Goal: Task Accomplishment & Management: Use online tool/utility

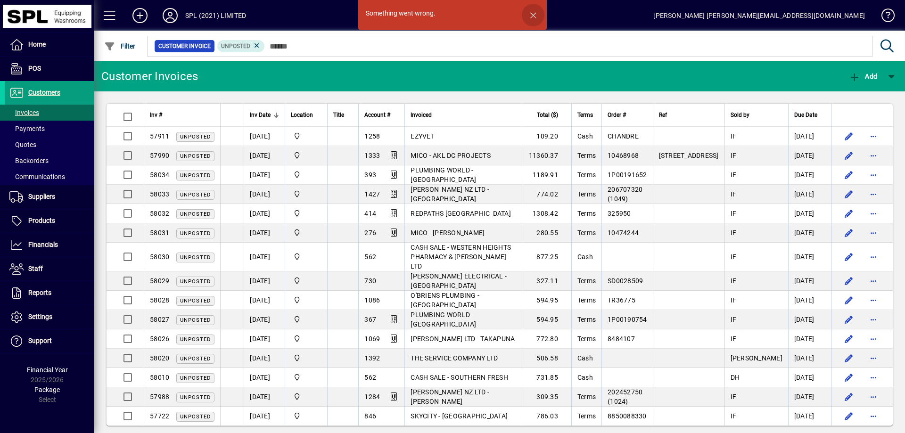
click at [540, 15] on span "button" at bounding box center [533, 15] width 23 height 23
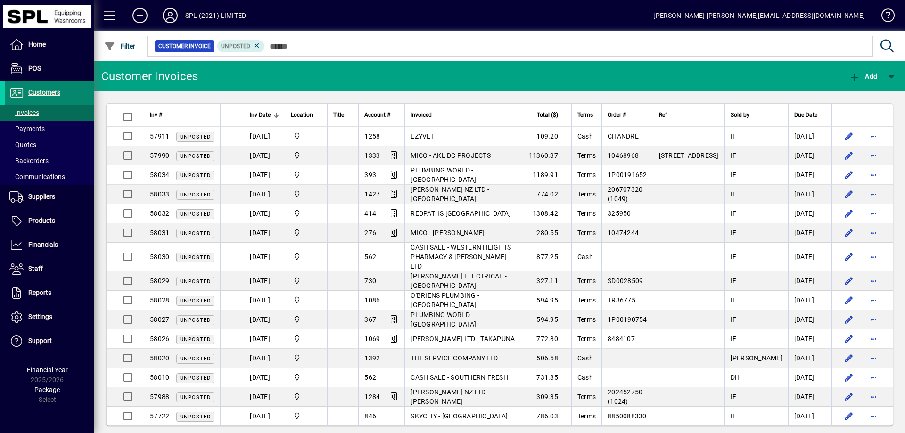
click at [44, 93] on span "Customers" at bounding box center [44, 93] width 32 height 8
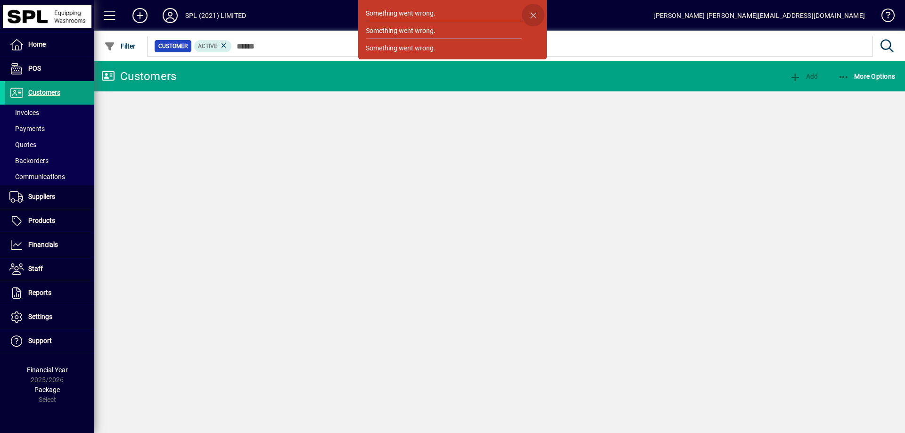
click at [535, 15] on span "button" at bounding box center [533, 15] width 23 height 23
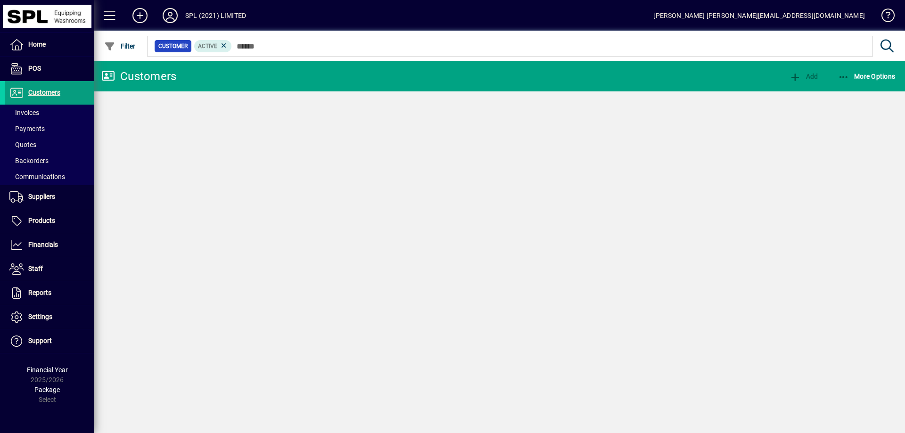
click at [201, 12] on div "SPL (2021) LIMITED" at bounding box center [215, 15] width 61 height 15
click at [171, 17] on icon at bounding box center [170, 15] width 19 height 15
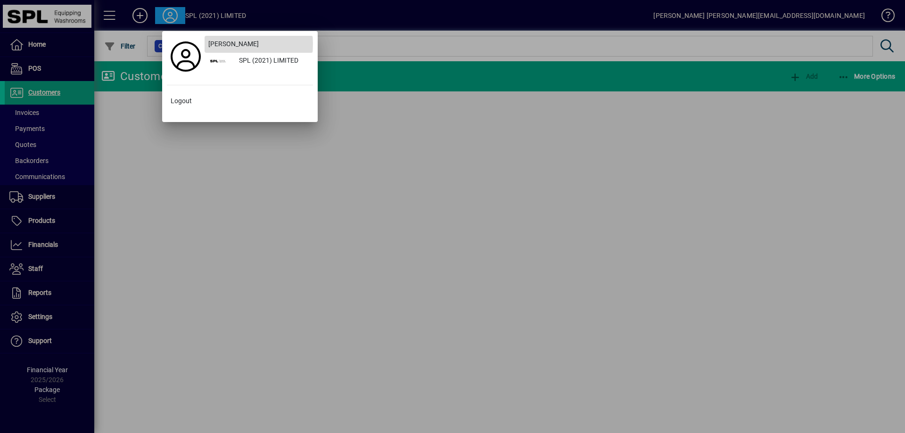
click at [228, 44] on span "Kurt Christensen" at bounding box center [233, 44] width 50 height 10
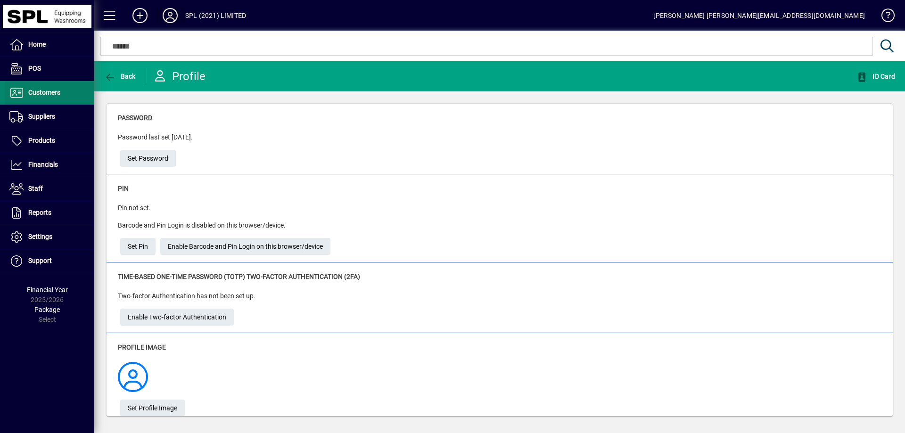
click at [53, 95] on span "Customers" at bounding box center [44, 93] width 32 height 8
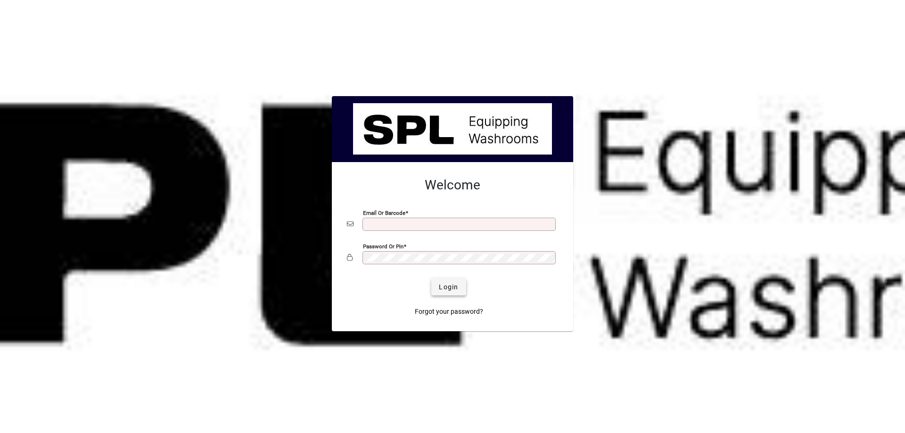
type input "**********"
click at [444, 288] on span "Login" at bounding box center [448, 287] width 19 height 10
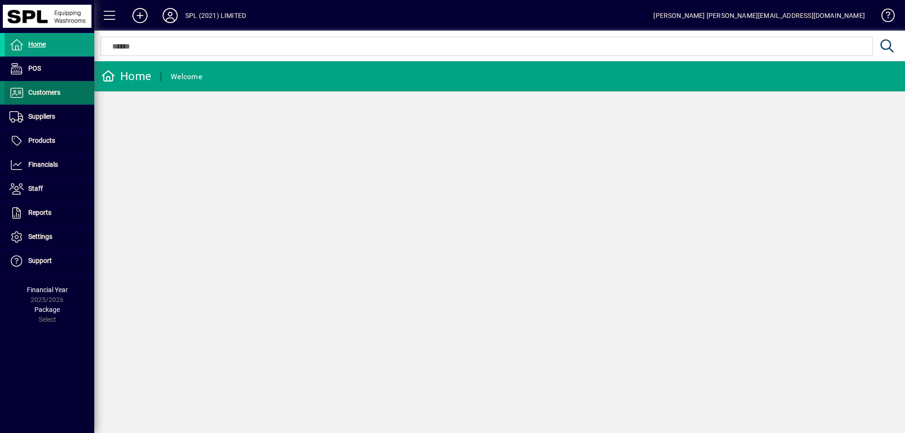
click at [63, 92] on span at bounding box center [50, 93] width 90 height 23
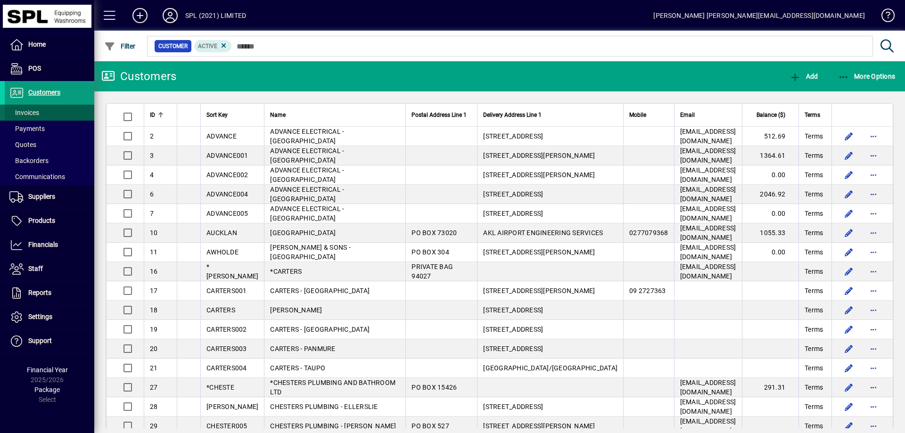
click at [35, 112] on span "Invoices" at bounding box center [24, 113] width 30 height 8
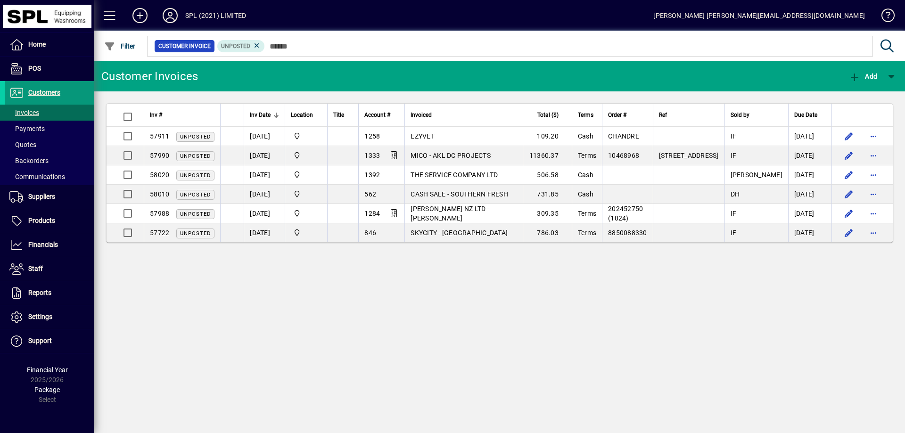
click at [50, 97] on span "Customers" at bounding box center [33, 92] width 56 height 11
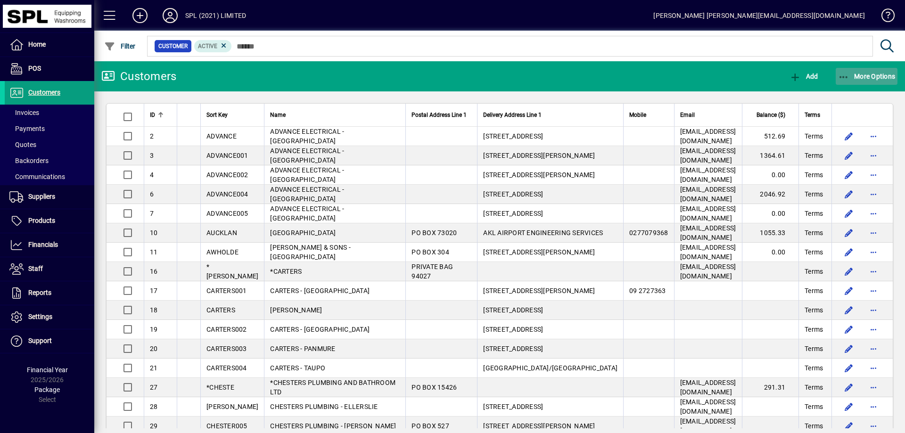
click at [849, 78] on icon "button" at bounding box center [844, 77] width 12 height 9
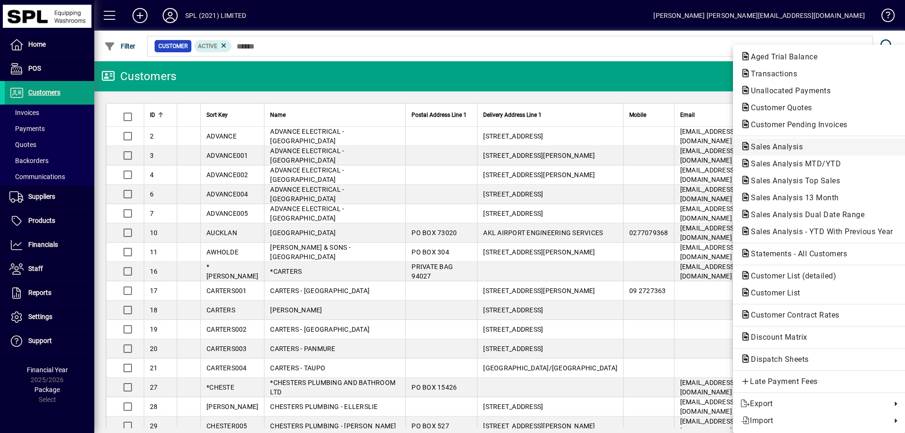
click at [802, 148] on span "Sales Analysis" at bounding box center [774, 146] width 67 height 9
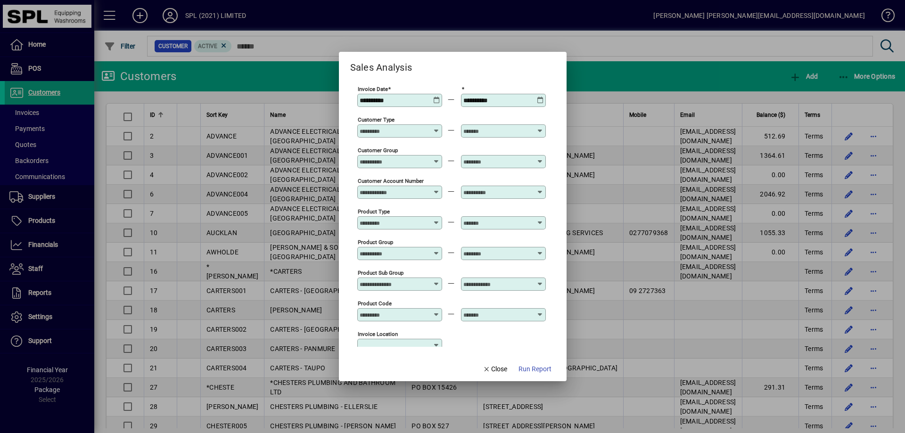
type input "**********"
click at [437, 97] on icon at bounding box center [436, 97] width 7 height 0
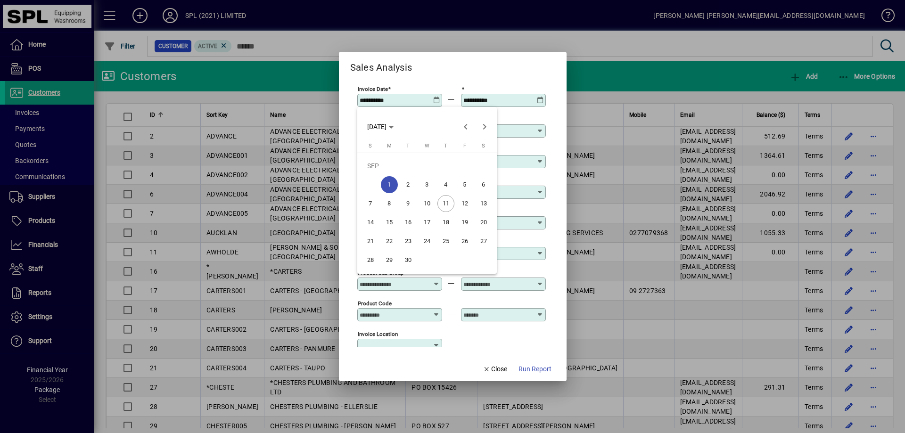
click at [444, 204] on span "11" at bounding box center [446, 203] width 17 height 17
type input "**********"
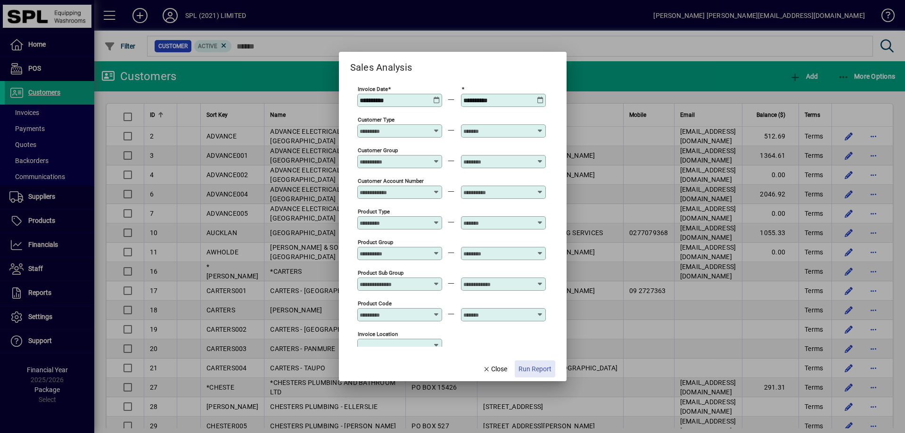
click at [530, 365] on span "Run Report" at bounding box center [535, 370] width 33 height 10
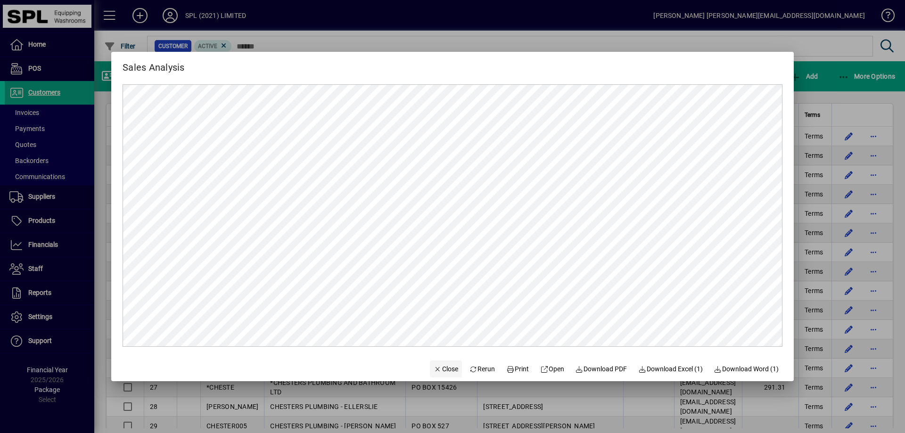
click at [434, 373] on span "Close" at bounding box center [446, 370] width 25 height 10
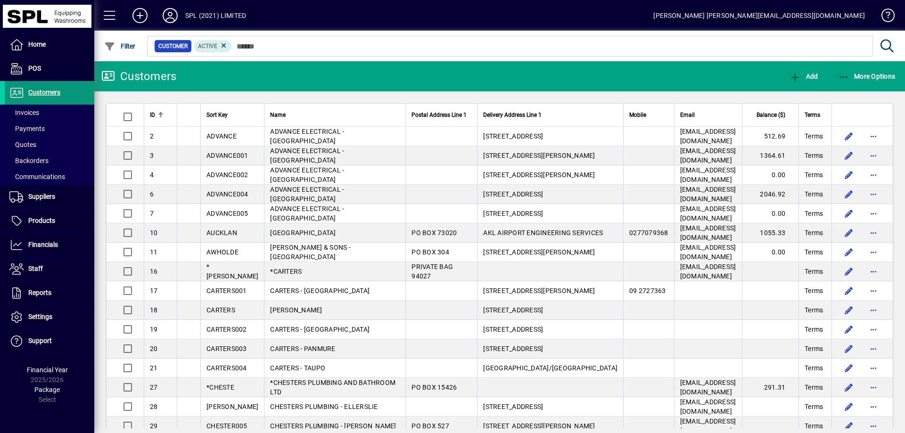
click at [44, 92] on span "Customers" at bounding box center [44, 93] width 32 height 8
